Goal: Navigation & Orientation: Find specific page/section

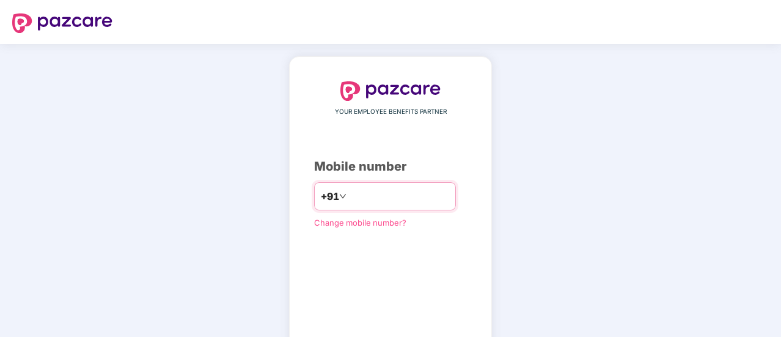
click at [374, 194] on input "number" at bounding box center [399, 196] width 100 height 20
type input "**********"
click at [635, 150] on div "**********" at bounding box center [390, 224] width 781 height 360
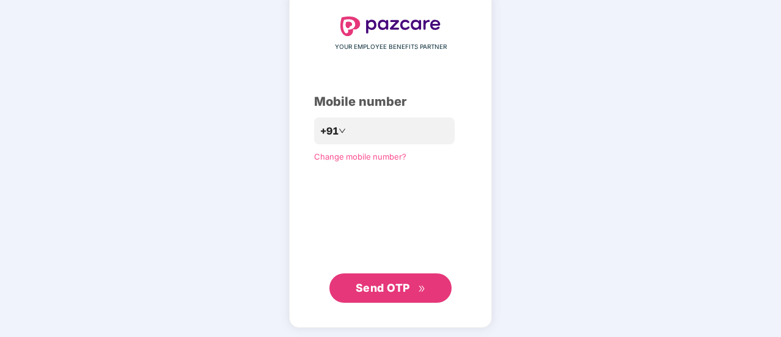
scroll to position [67, 0]
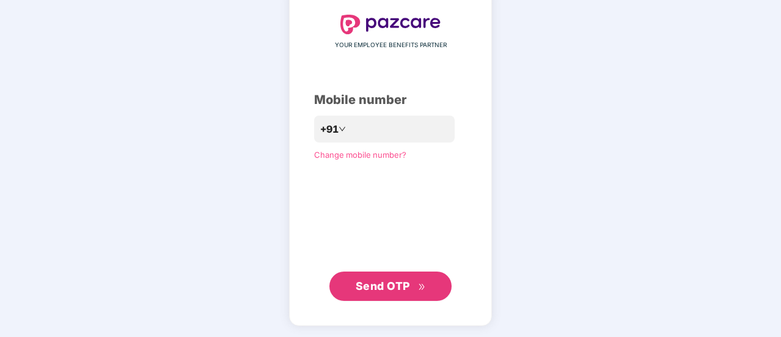
click at [393, 286] on span "Send OTP" at bounding box center [383, 285] width 54 height 13
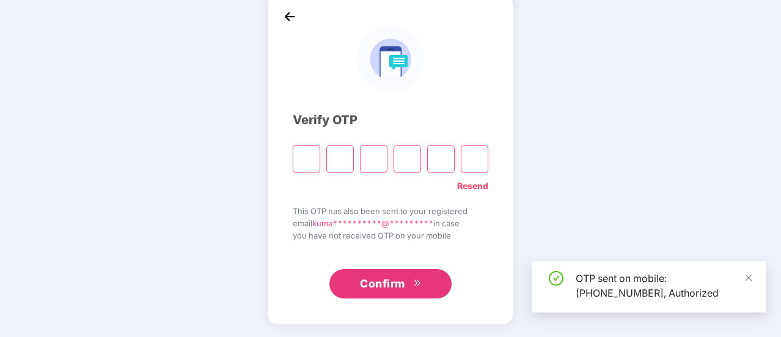
scroll to position [61, 0]
click at [393, 286] on span "Confirm" at bounding box center [382, 284] width 45 height 17
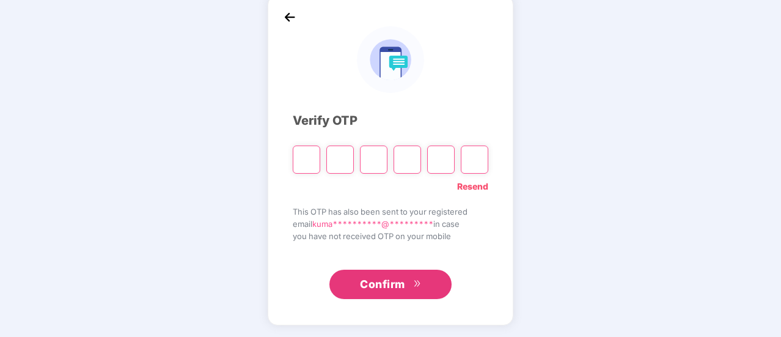
click at [301, 162] on input "Please enter verification code. Digit 1" at bounding box center [306, 159] width 27 height 28
type input "*"
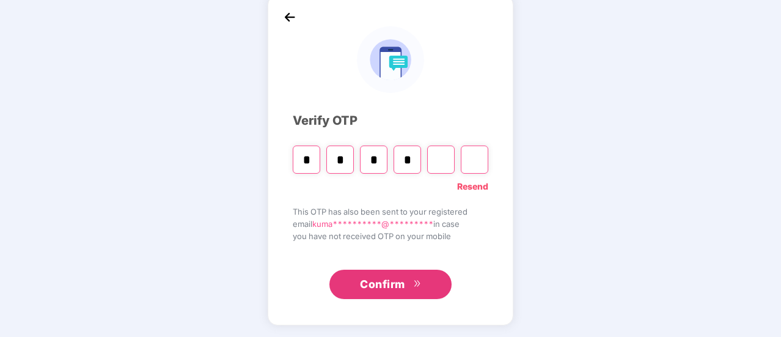
type input "*"
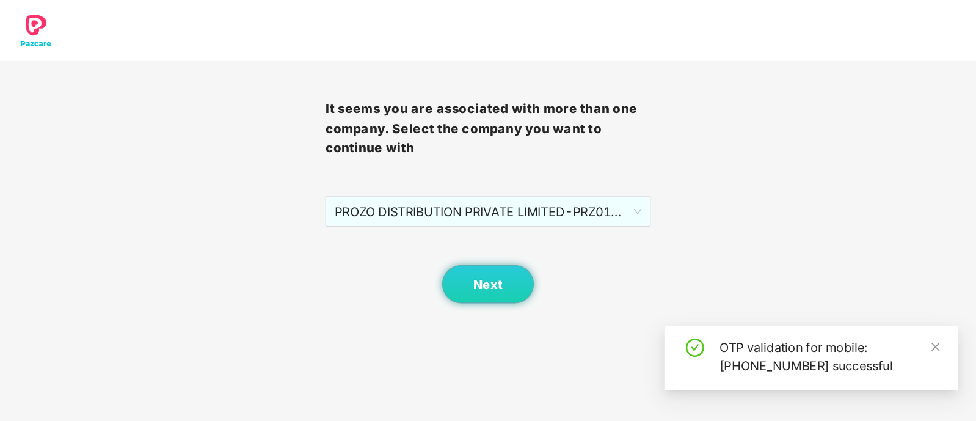
scroll to position [0, 0]
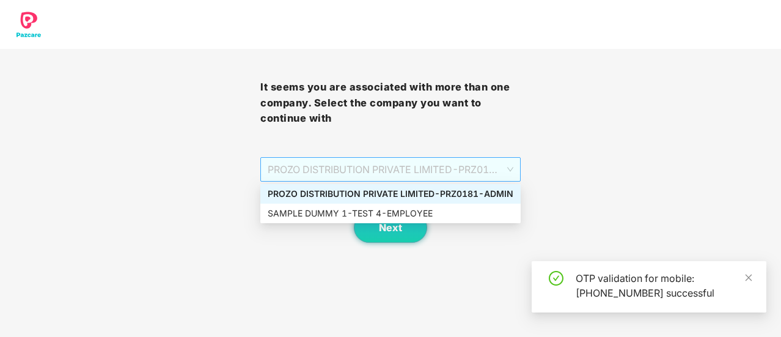
click at [435, 173] on span "PROZO DISTRIBUTION PRIVATE LIMITED - PRZ0181 - ADMIN" at bounding box center [391, 169] width 246 height 23
click at [341, 190] on div "PROZO DISTRIBUTION PRIVATE LIMITED - PRZ0181 - ADMIN" at bounding box center [391, 193] width 246 height 13
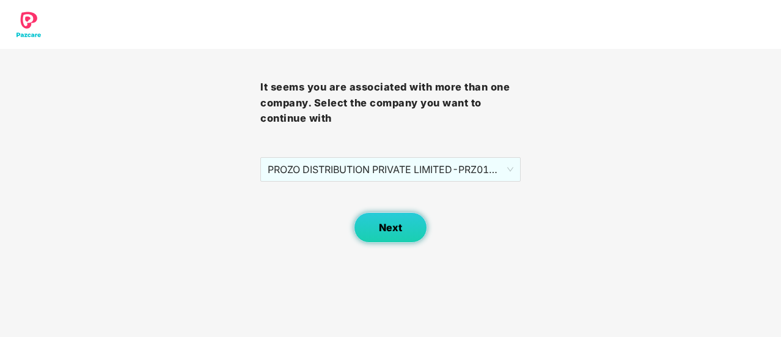
click at [381, 232] on span "Next" at bounding box center [390, 228] width 23 height 12
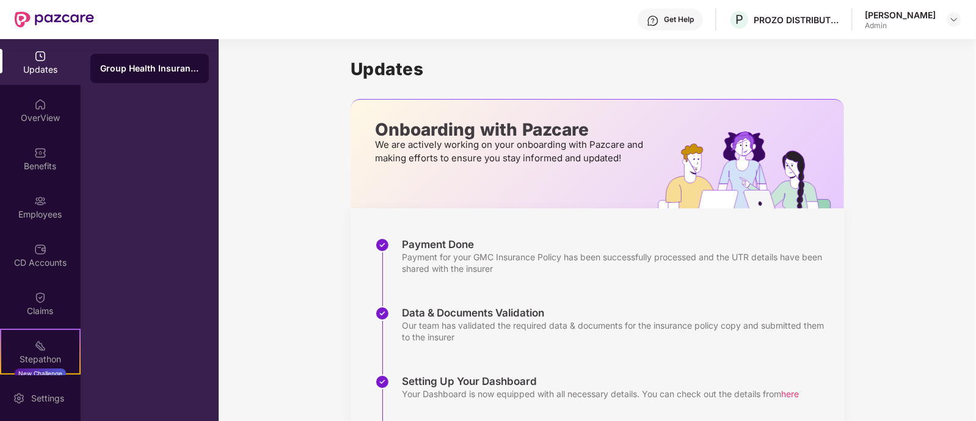
click at [780, 140] on div "Updates Onboarding with Pazcare We are actively working on your onboarding with…" at bounding box center [597, 310] width 757 height 542
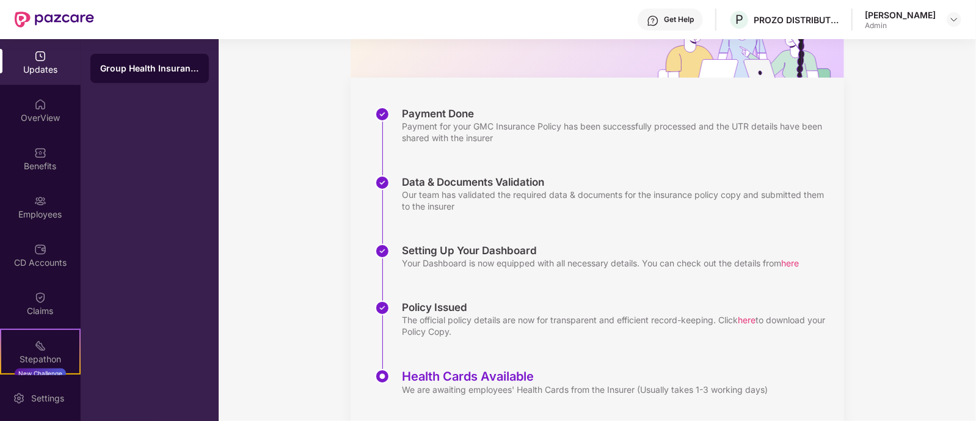
scroll to position [129, 0]
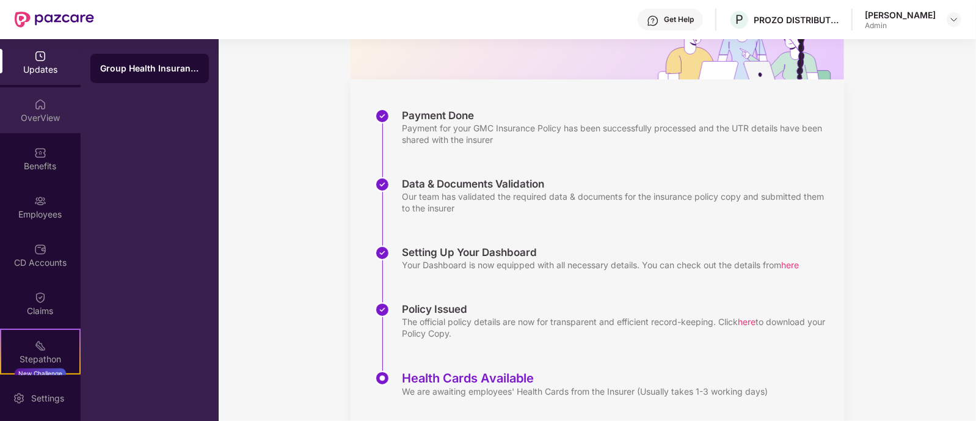
click at [34, 105] on img at bounding box center [40, 104] width 12 height 12
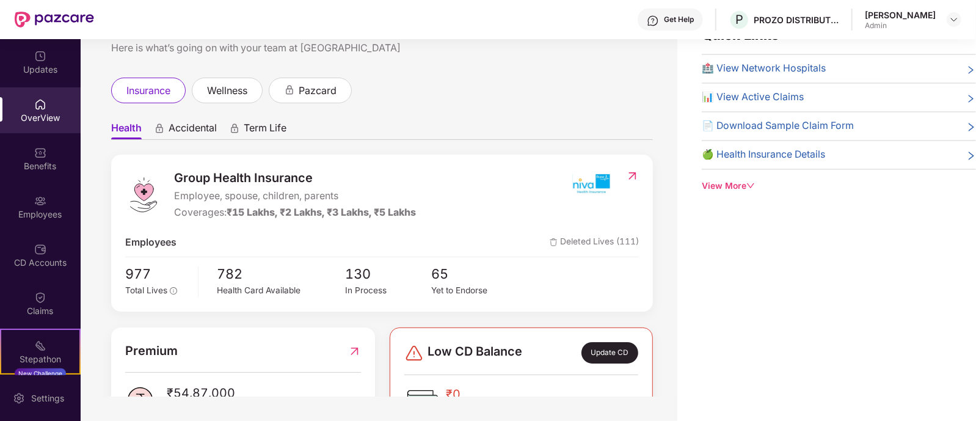
click at [768, 235] on div "Quick Links 🏥 View Network Hospitals 📊 View Active Claims 📄 Download Sample Cla…" at bounding box center [826, 210] width 299 height 421
click at [430, 115] on ul "Health Accidental Term Life" at bounding box center [382, 127] width 542 height 24
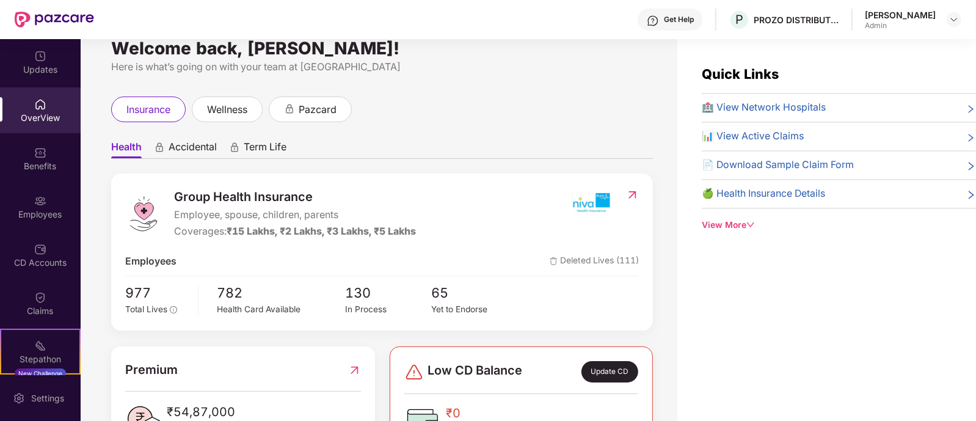
scroll to position [0, 0]
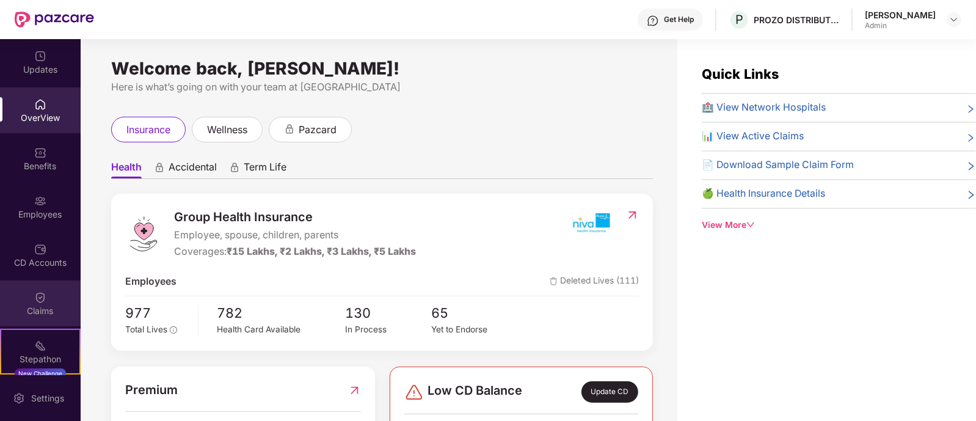
click at [46, 296] on div "Claims" at bounding box center [40, 303] width 81 height 46
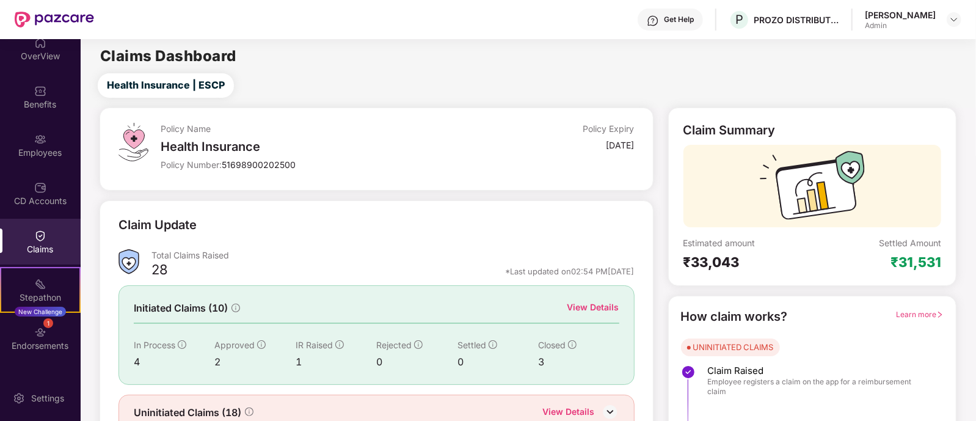
scroll to position [92, 0]
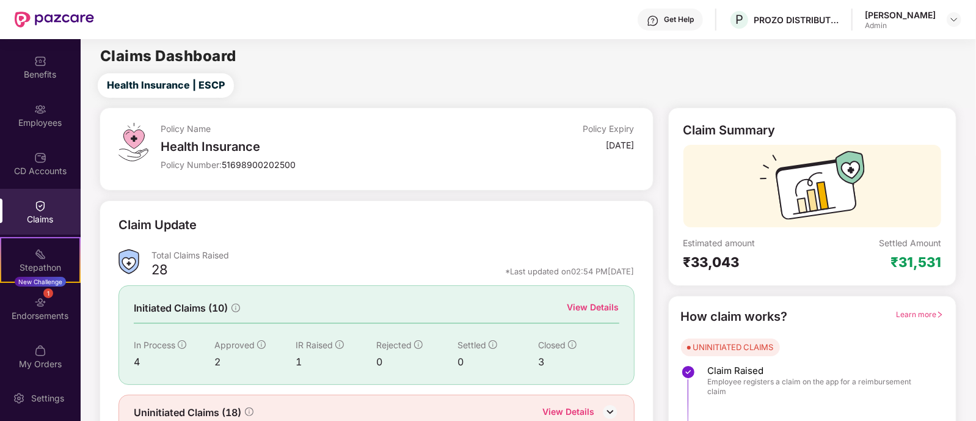
click at [455, 221] on div "Claim Update" at bounding box center [377, 233] width 516 height 34
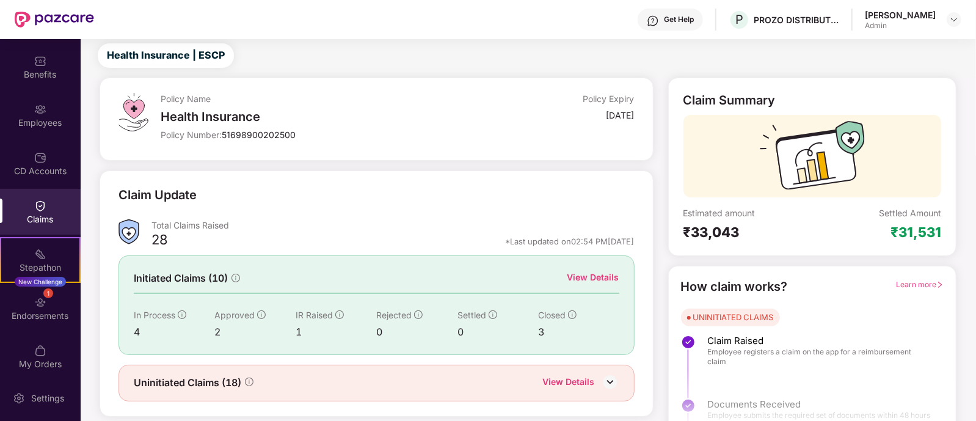
scroll to position [57, 0]
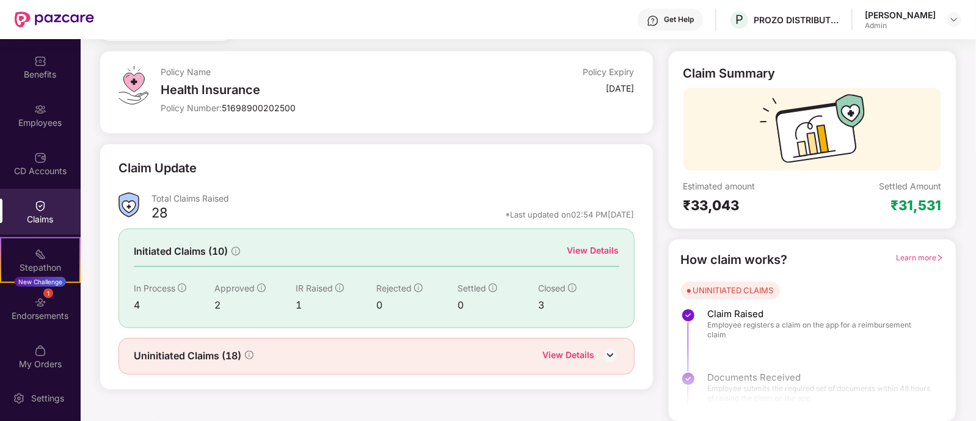
click at [608, 336] on img at bounding box center [610, 355] width 18 height 18
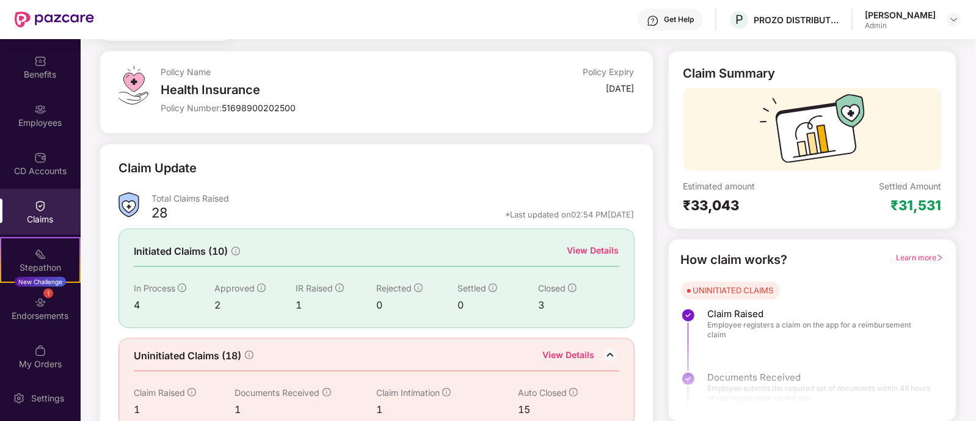
scroll to position [77, 0]
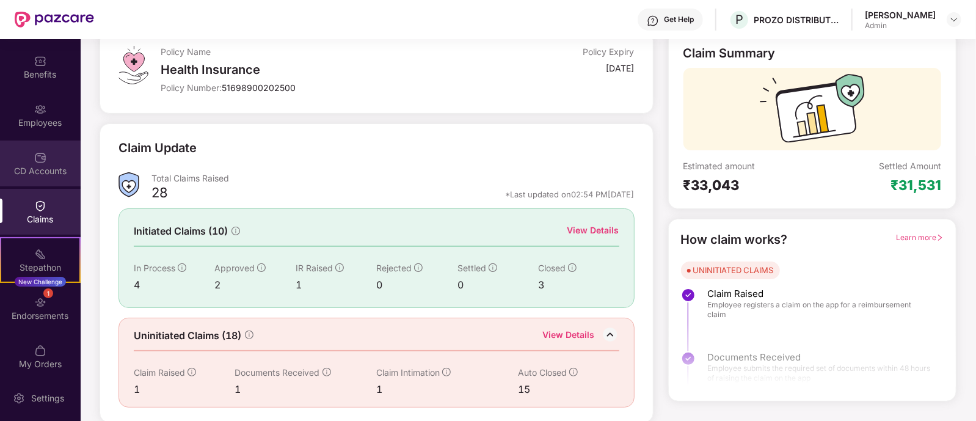
click at [54, 148] on div "CD Accounts" at bounding box center [40, 164] width 81 height 46
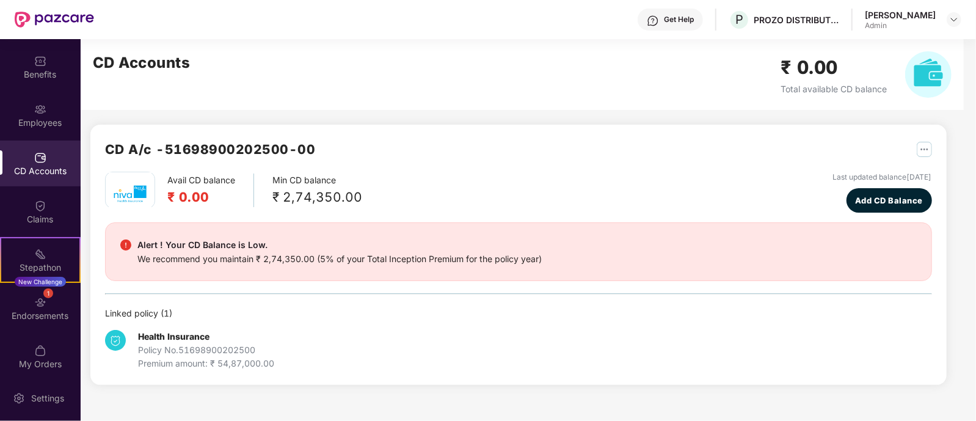
scroll to position [0, 0]
click at [43, 106] on img at bounding box center [40, 109] width 12 height 12
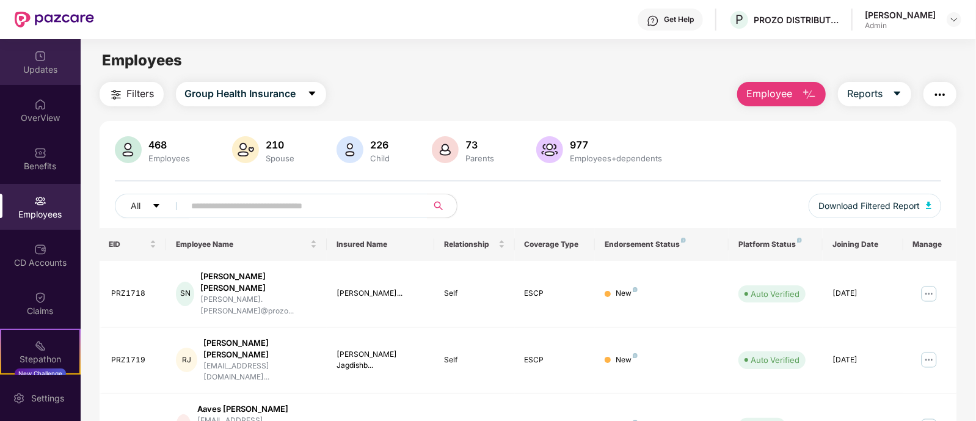
click at [47, 59] on div "Updates" at bounding box center [40, 62] width 81 height 46
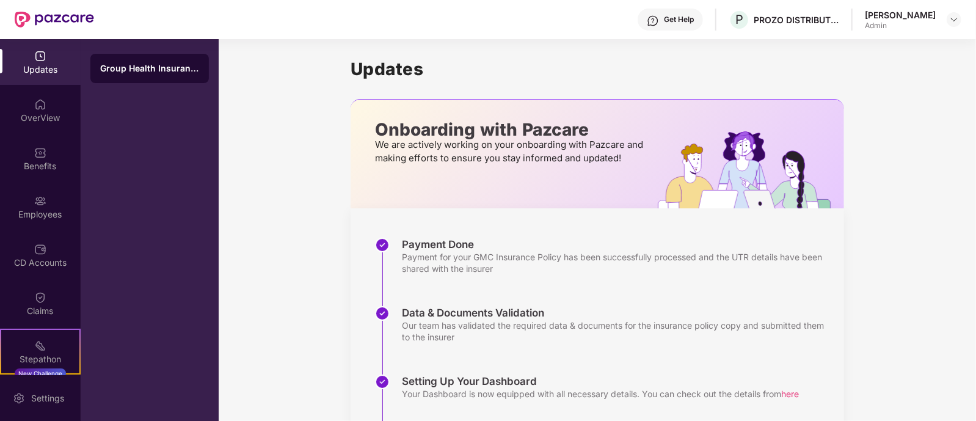
click at [171, 70] on div "Group Health Insurance" at bounding box center [149, 68] width 99 height 12
click at [27, 98] on div "OverView" at bounding box center [40, 110] width 81 height 46
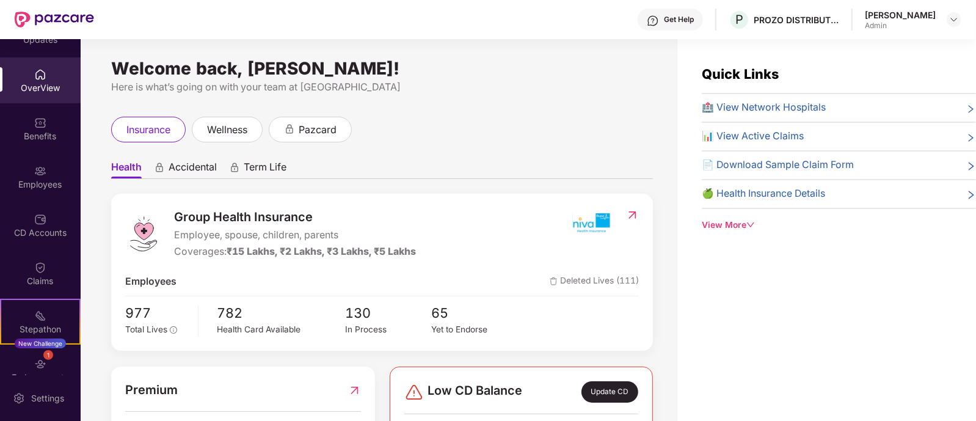
scroll to position [60, 0]
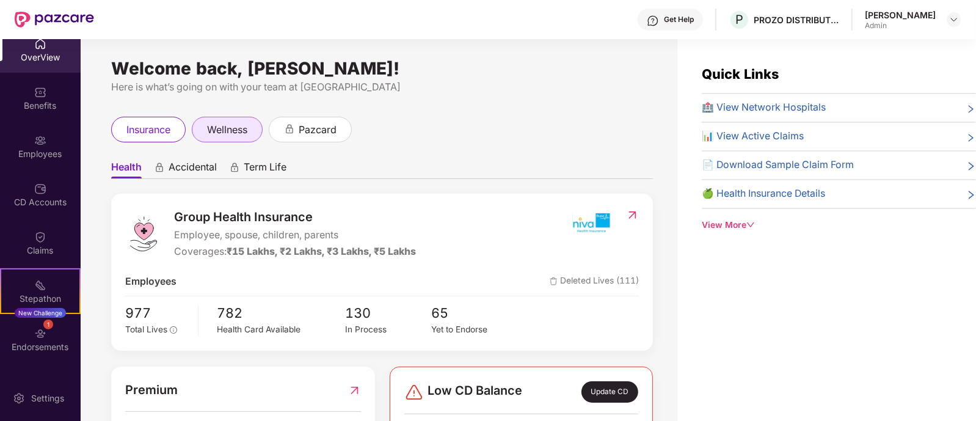
click at [216, 120] on div "wellness" at bounding box center [227, 130] width 71 height 26
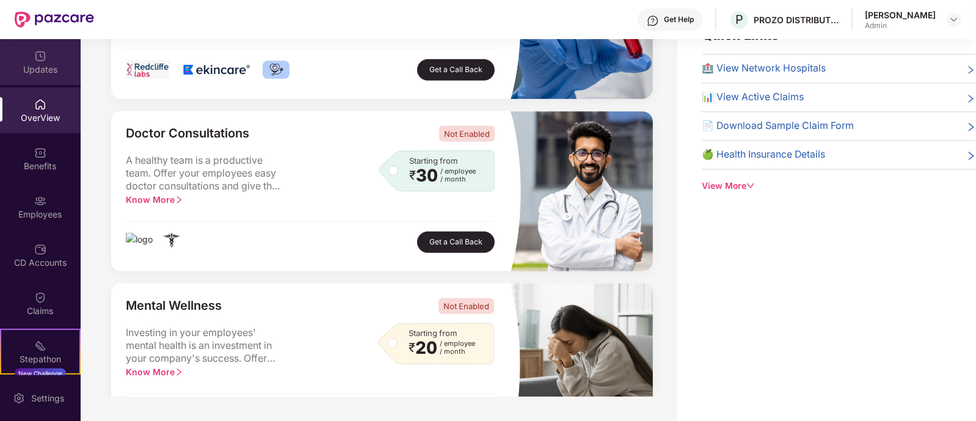
click at [24, 65] on div "Updates" at bounding box center [40, 70] width 81 height 12
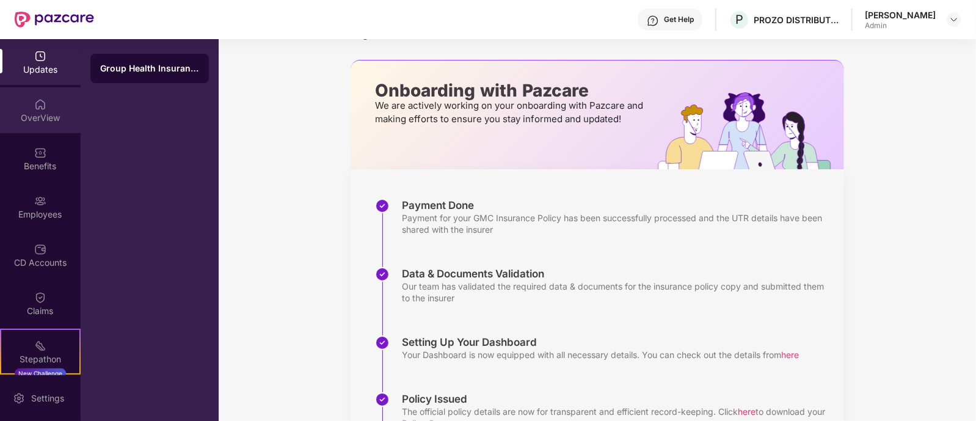
click at [49, 114] on div "OverView" at bounding box center [40, 118] width 81 height 12
